Goal: Task Accomplishment & Management: Manage account settings

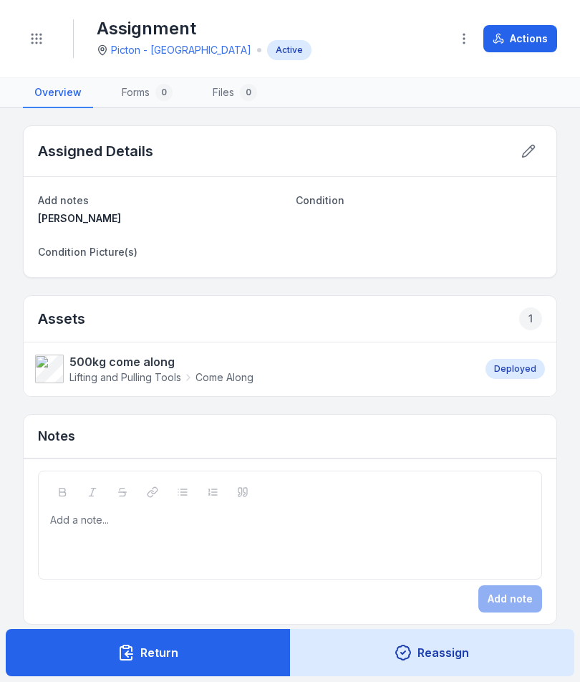
click at [555, 45] on button "Actions" at bounding box center [521, 38] width 74 height 27
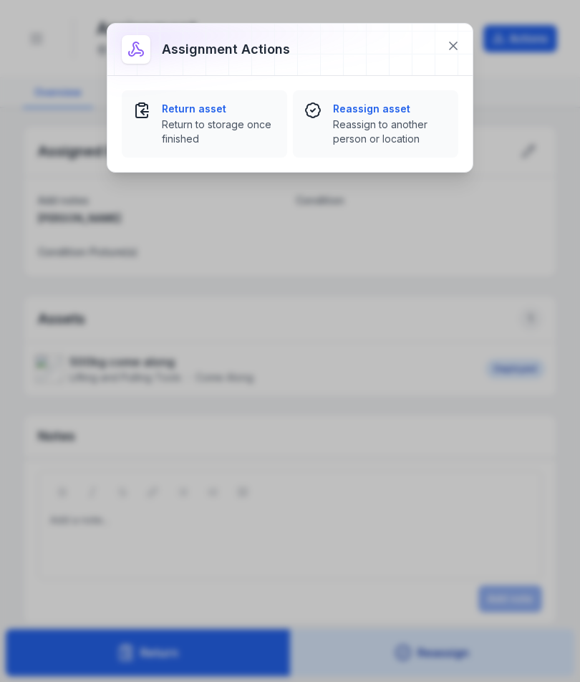
click at [453, 37] on button at bounding box center [453, 45] width 27 height 27
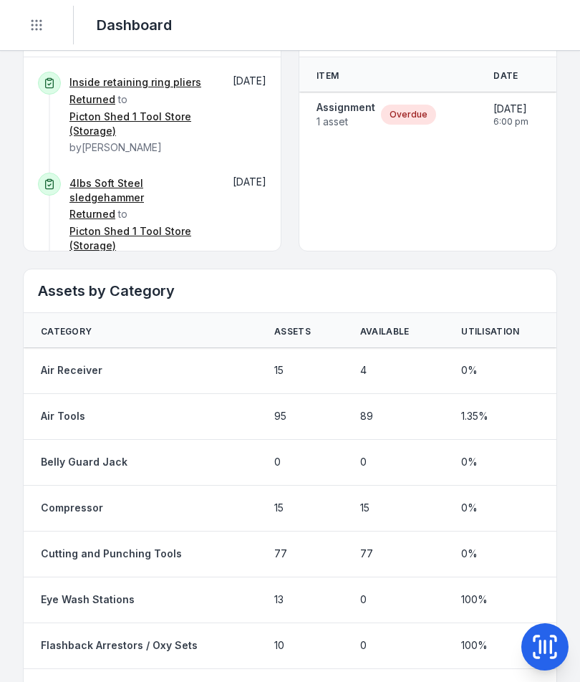
scroll to position [828, 0]
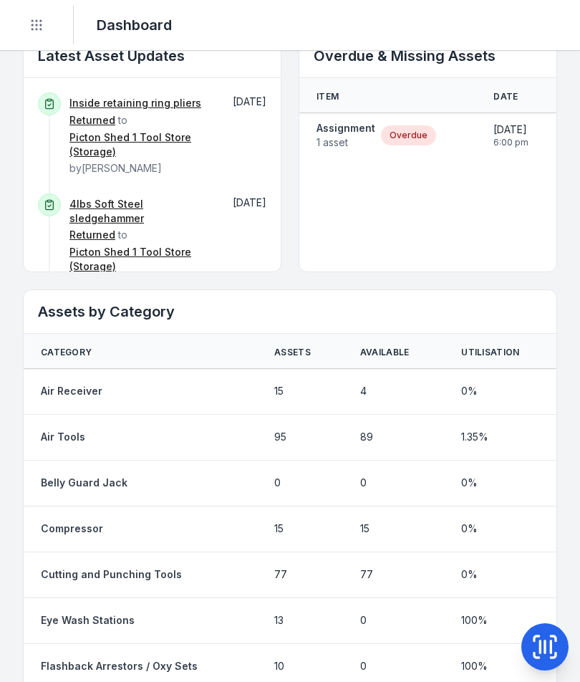
click at [403, 135] on div "Overdue" at bounding box center [408, 135] width 55 height 20
click at [350, 136] on span "1 asset" at bounding box center [346, 142] width 59 height 14
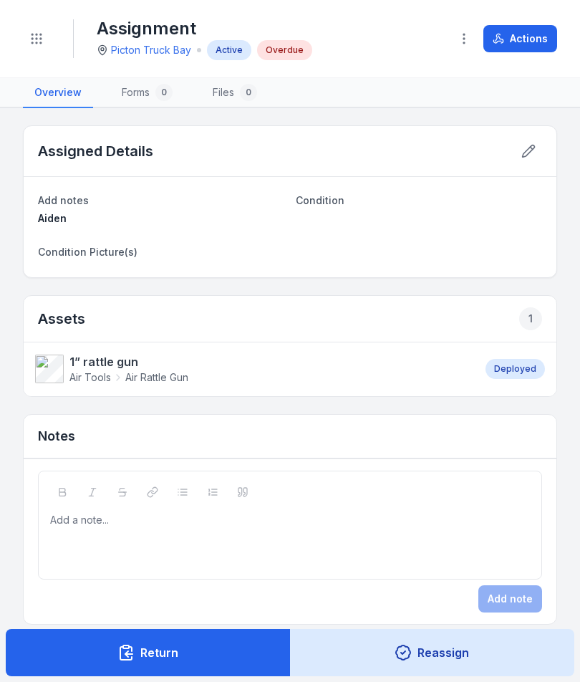
click at [92, 361] on strong "1” rattle gun" at bounding box center [129, 361] width 119 height 17
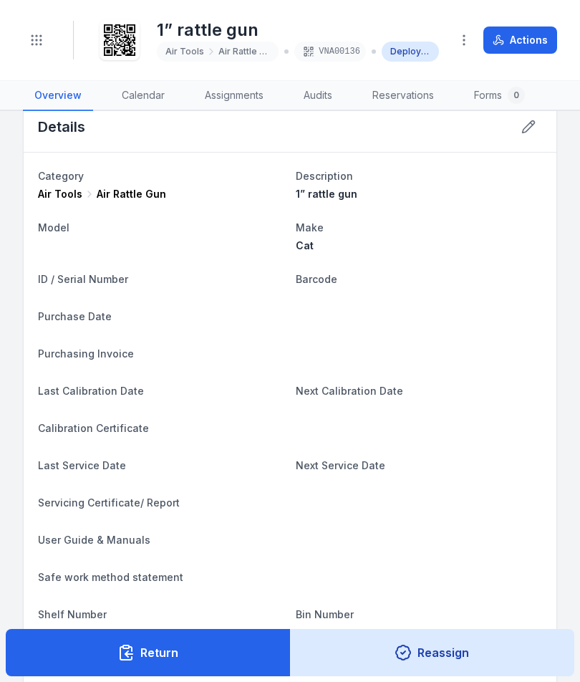
scroll to position [21, 0]
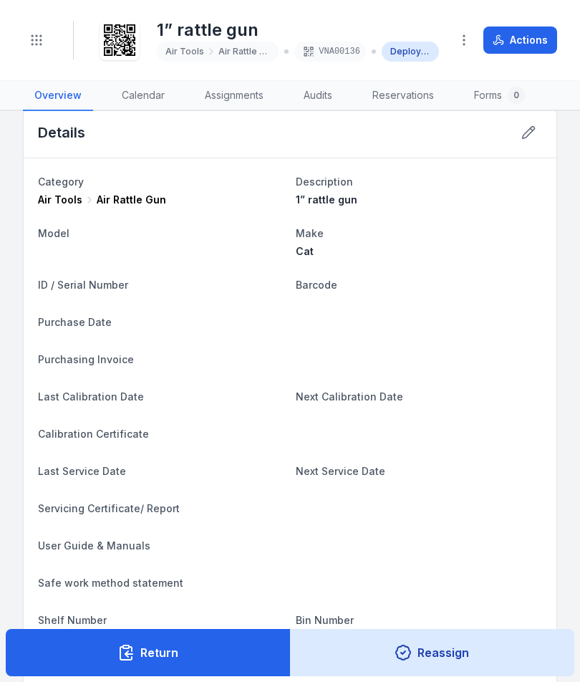
click at [537, 34] on button "Actions" at bounding box center [521, 40] width 74 height 27
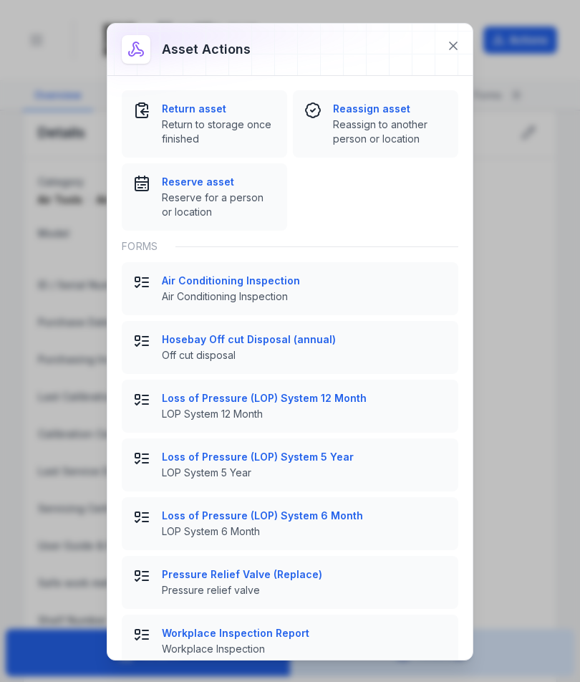
click at [206, 119] on span "Return to storage once finished" at bounding box center [219, 132] width 114 height 29
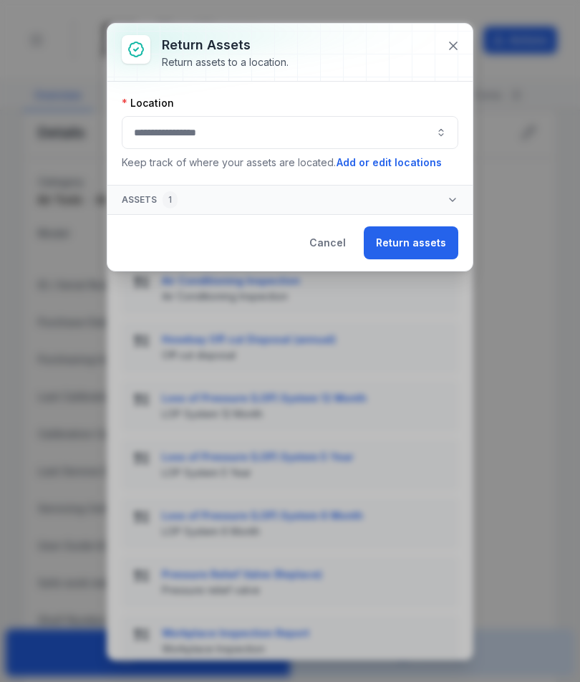
click at [401, 126] on button "button" at bounding box center [290, 132] width 337 height 33
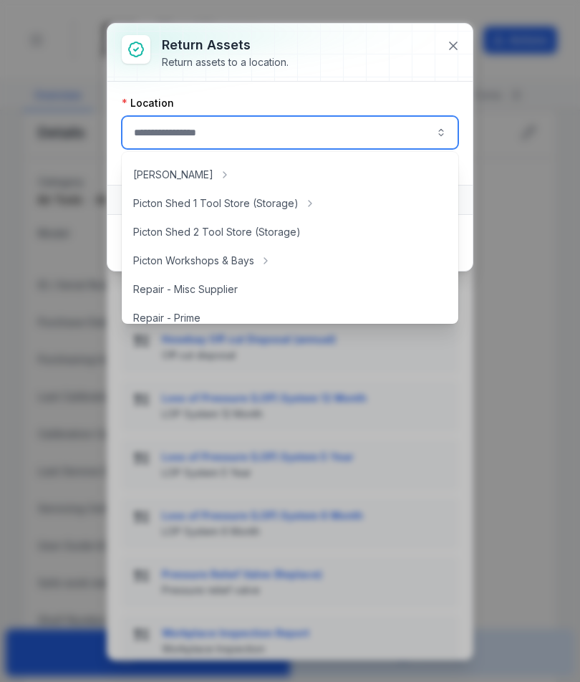
scroll to position [255, 0]
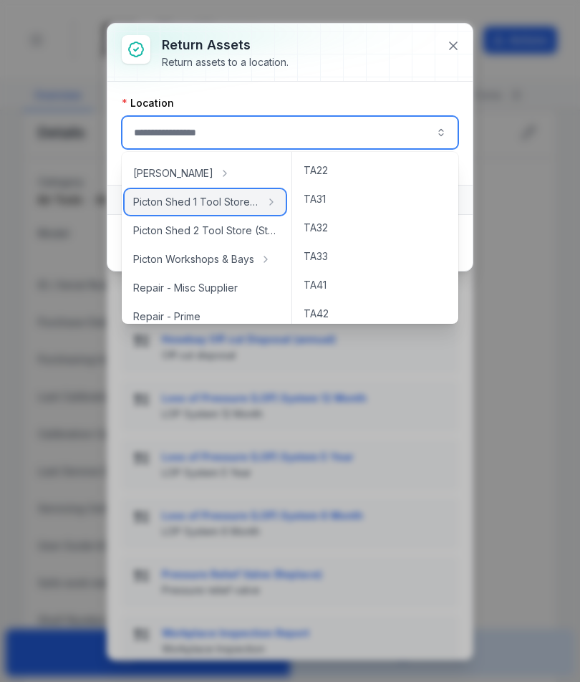
click at [149, 206] on span "Picton Shed 1 Tool Store (Storage)" at bounding box center [196, 202] width 127 height 14
type input "**********"
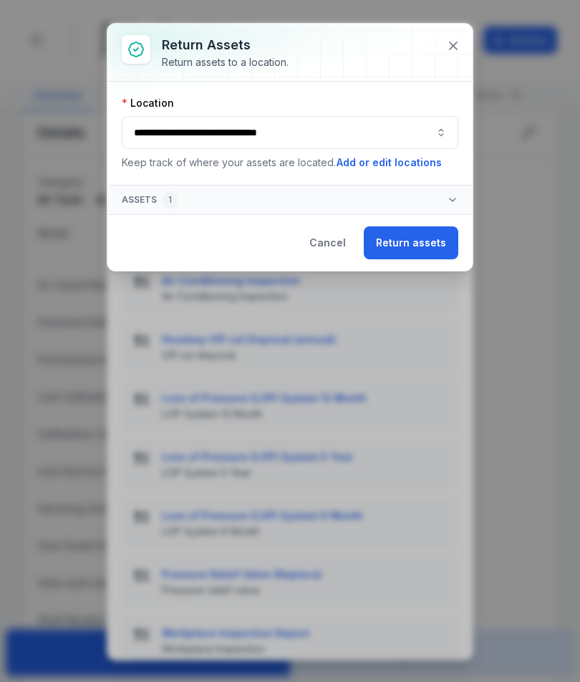
click at [423, 244] on button "Return assets" at bounding box center [411, 242] width 95 height 33
